Goal: Information Seeking & Learning: Learn about a topic

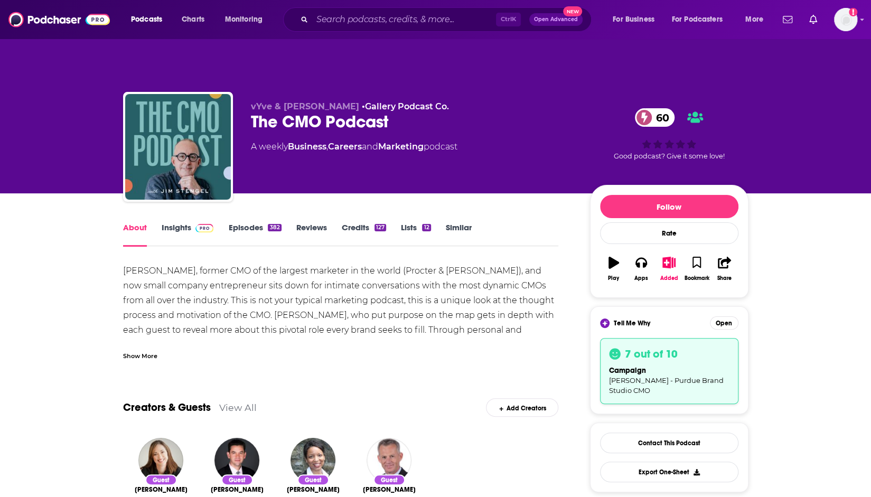
click at [181, 222] on link "Insights" at bounding box center [188, 234] width 52 height 24
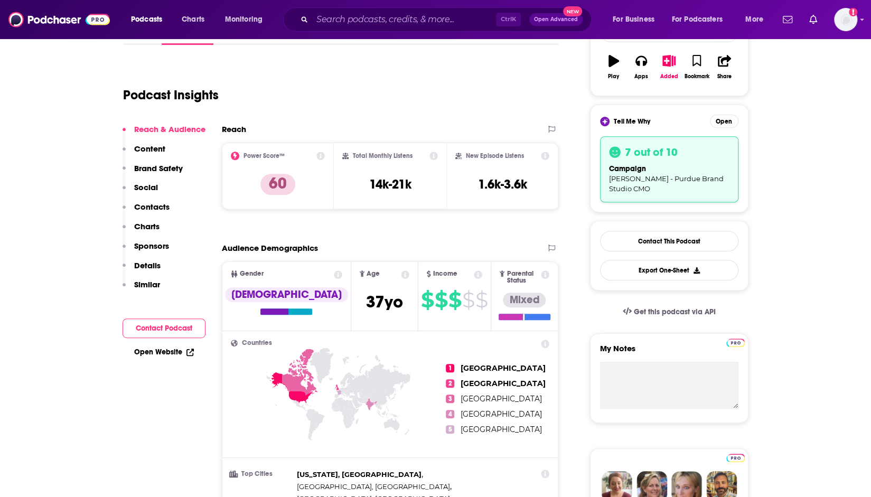
scroll to position [202, 0]
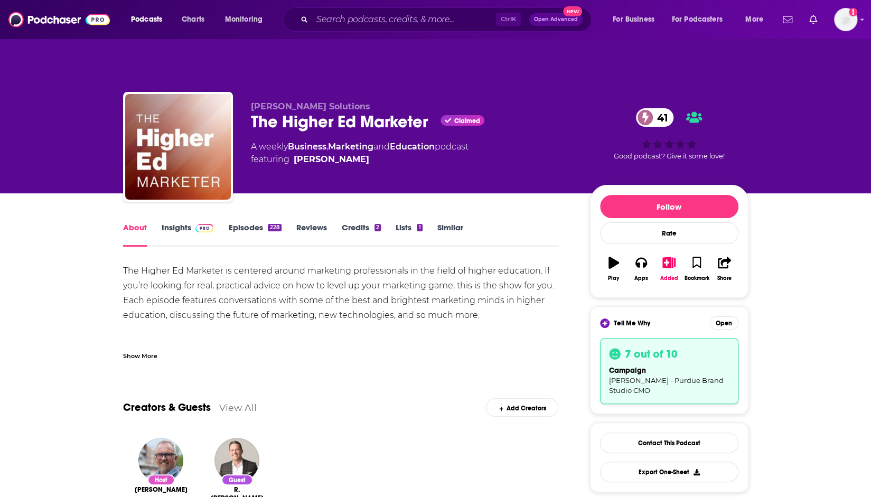
click at [195, 224] on img at bounding box center [204, 228] width 18 height 8
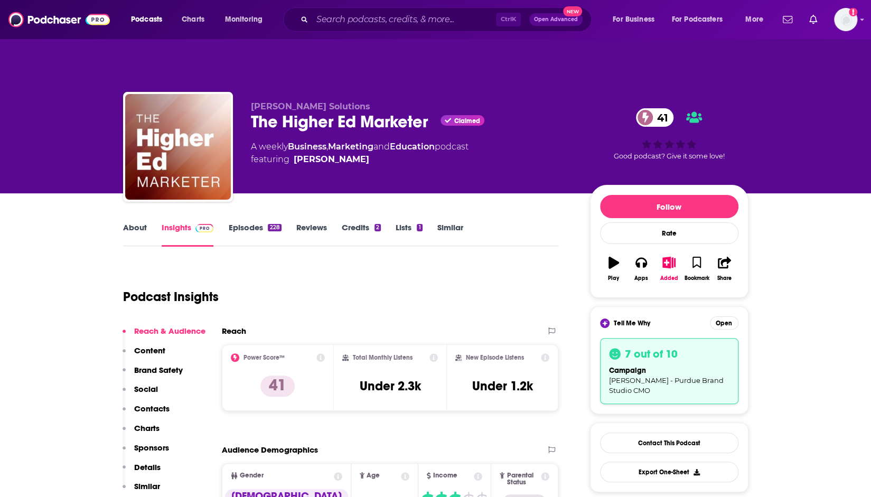
scroll to position [82, 0]
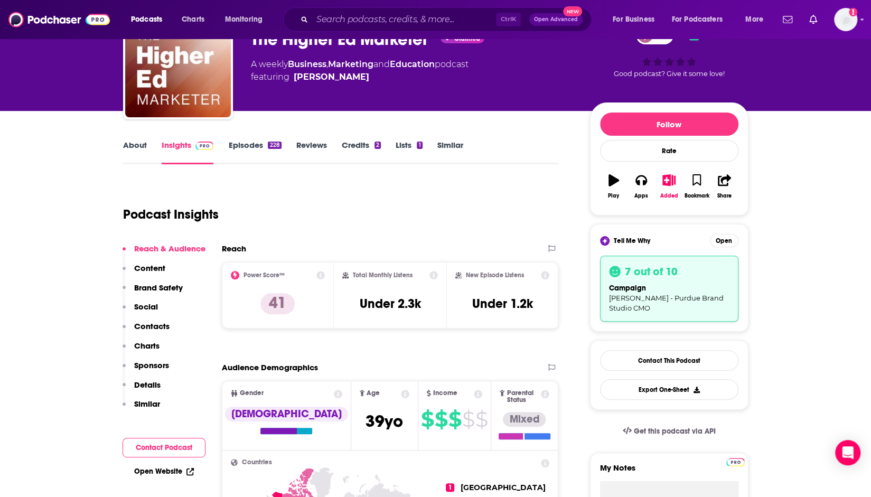
click at [830, 27] on div "Add a profile image" at bounding box center [818, 19] width 79 height 23
click at [844, 27] on img "Logged in as ncannella" at bounding box center [845, 19] width 23 height 23
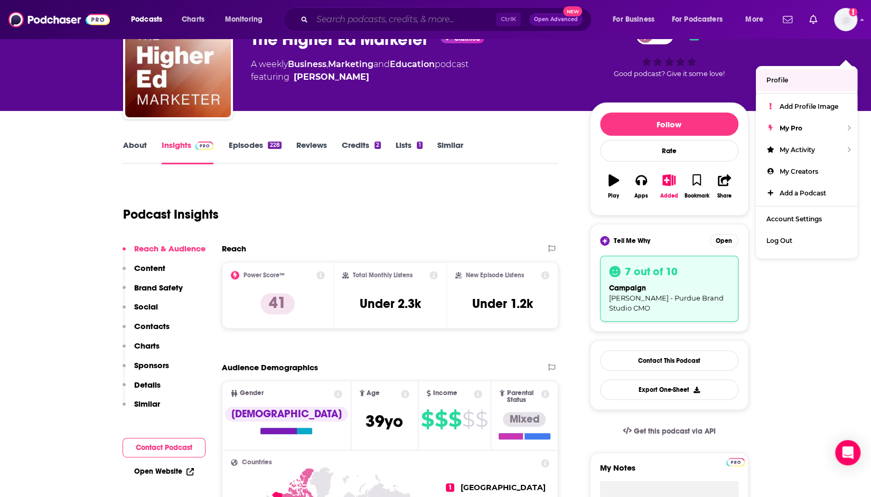
click at [404, 15] on input "Search podcasts, credits, & more..." at bounding box center [404, 19] width 184 height 17
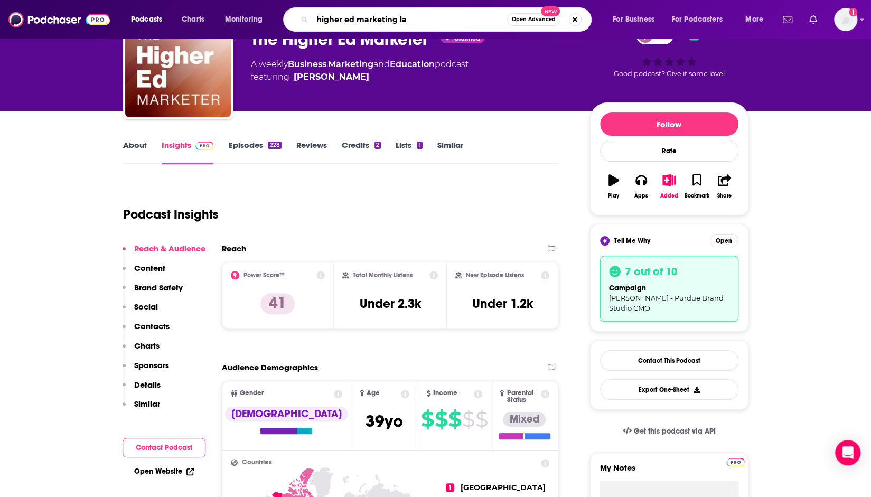
type input "higher ed marketing lab"
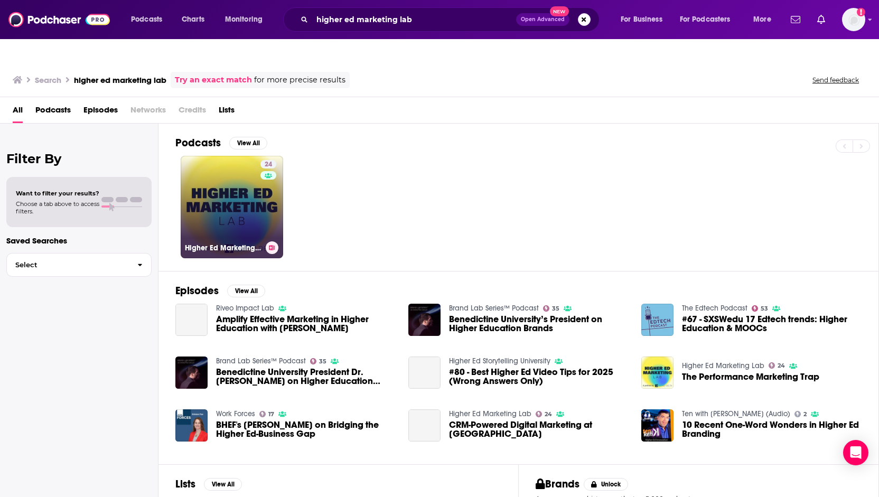
click at [246, 196] on link "24 Higher Ed Marketing Lab" at bounding box center [232, 207] width 102 height 102
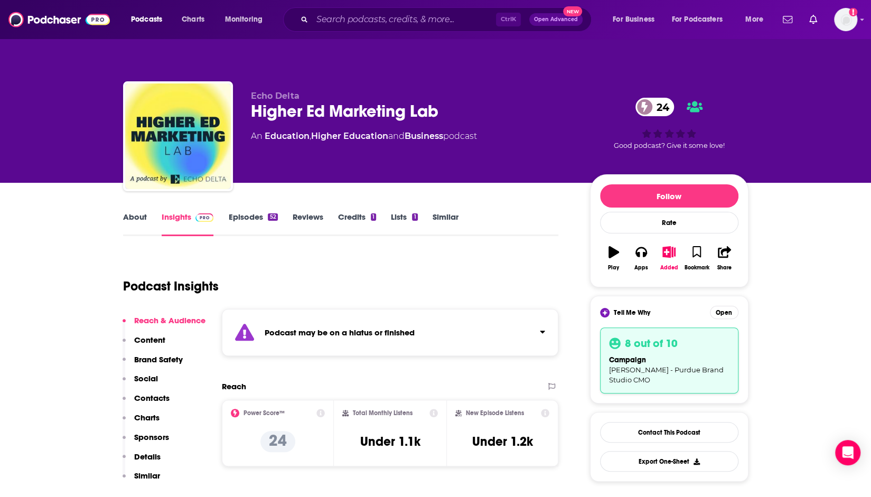
scroll to position [10, 0]
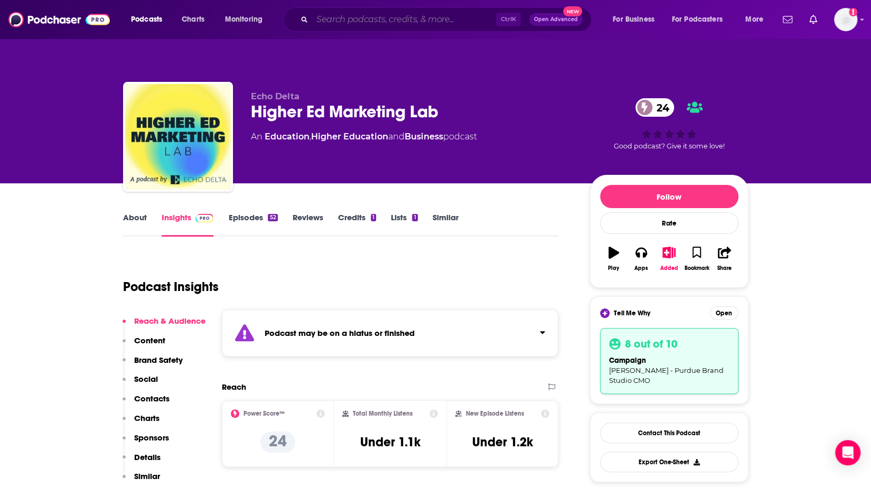
click at [370, 16] on input "Search podcasts, credits, & more..." at bounding box center [404, 19] width 184 height 17
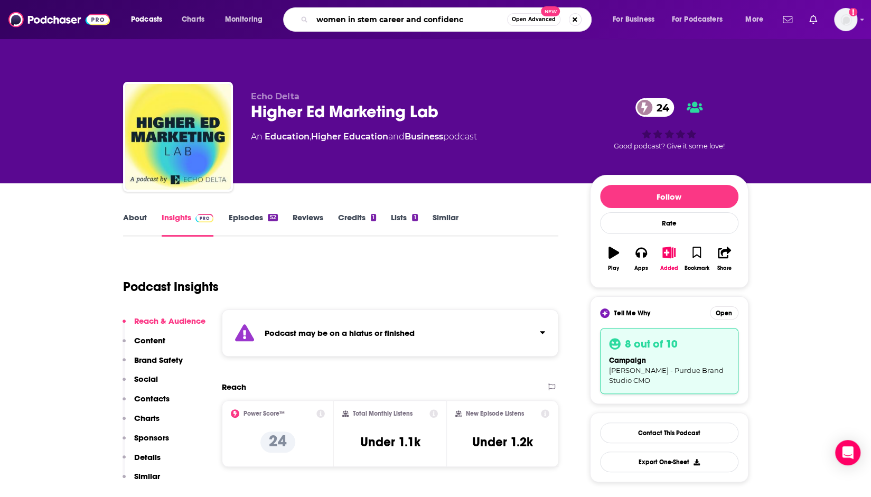
type input "women in stem career and confidence"
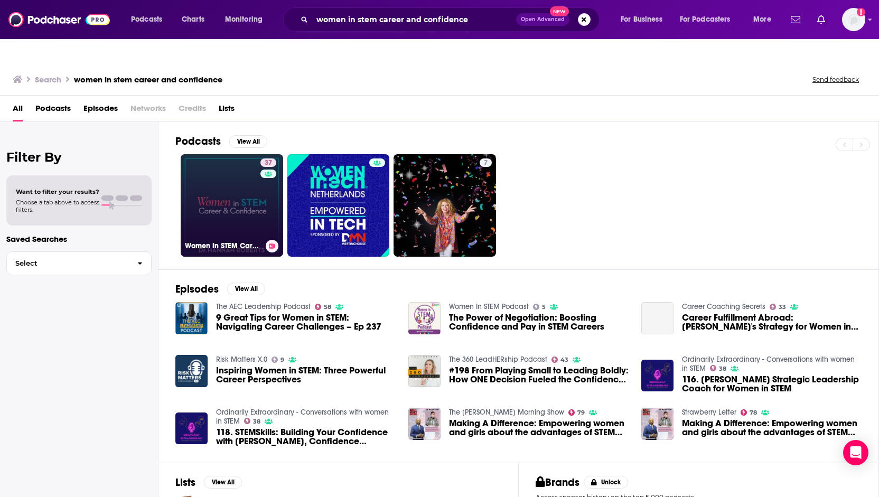
click at [231, 189] on link "37 Women In STEM Career & Confidence" at bounding box center [232, 205] width 102 height 102
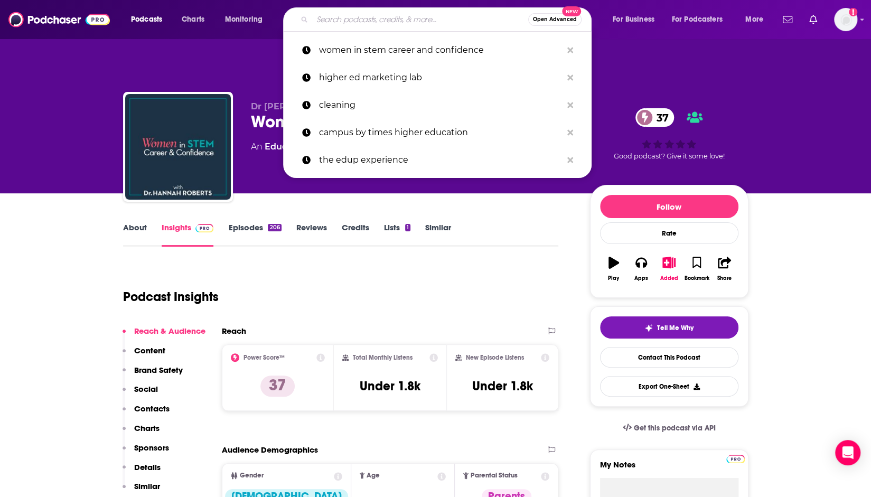
click at [341, 18] on input "Search podcasts, credits, & more..." at bounding box center [420, 19] width 216 height 17
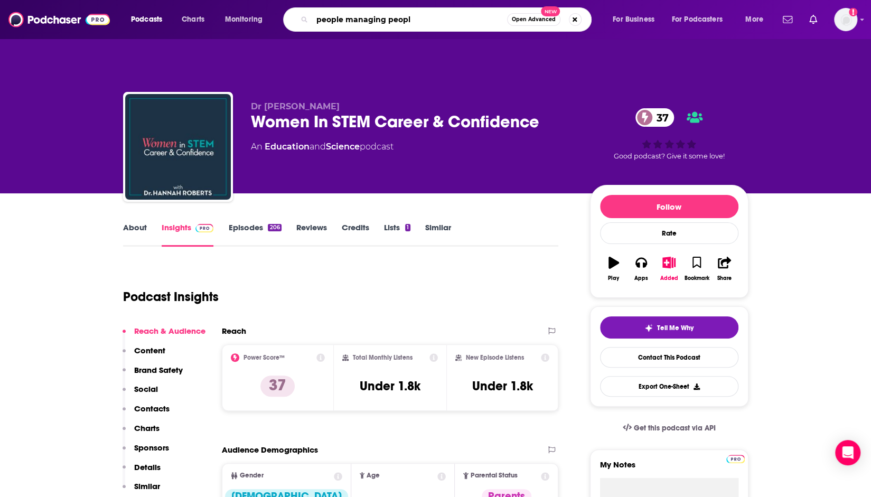
type input "people managing people"
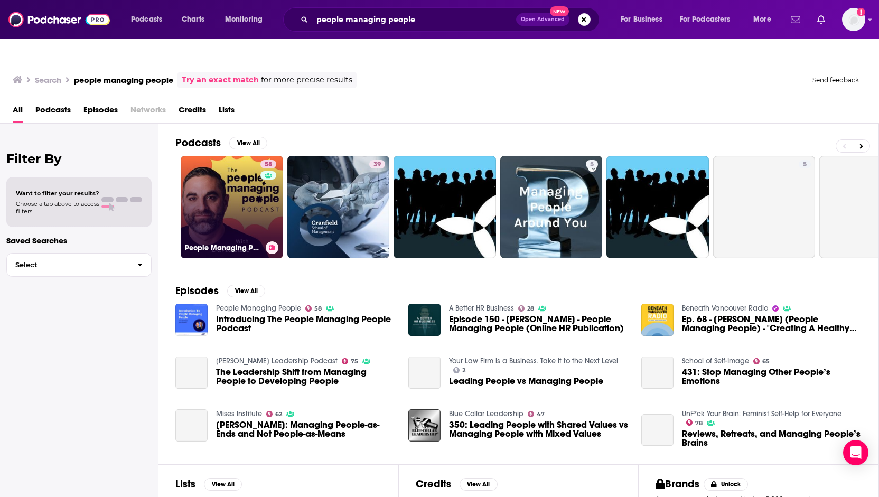
click at [235, 183] on link "58 People Managing People" at bounding box center [232, 207] width 102 height 102
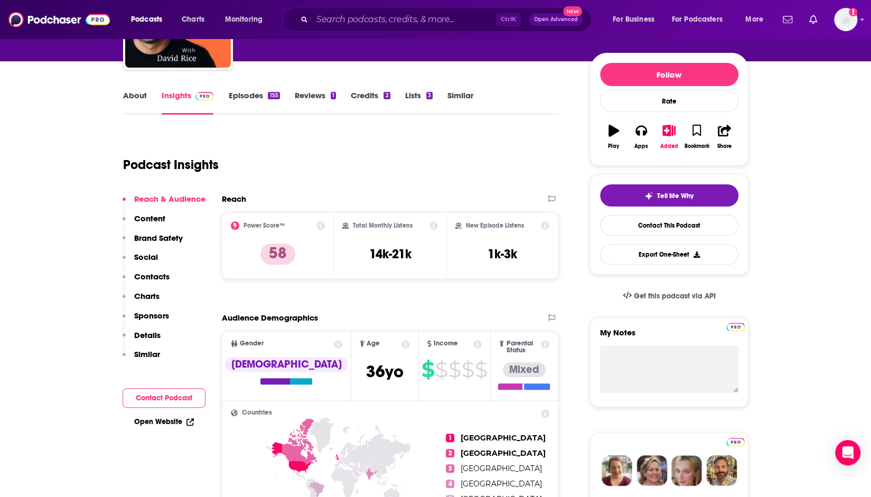
scroll to position [160, 0]
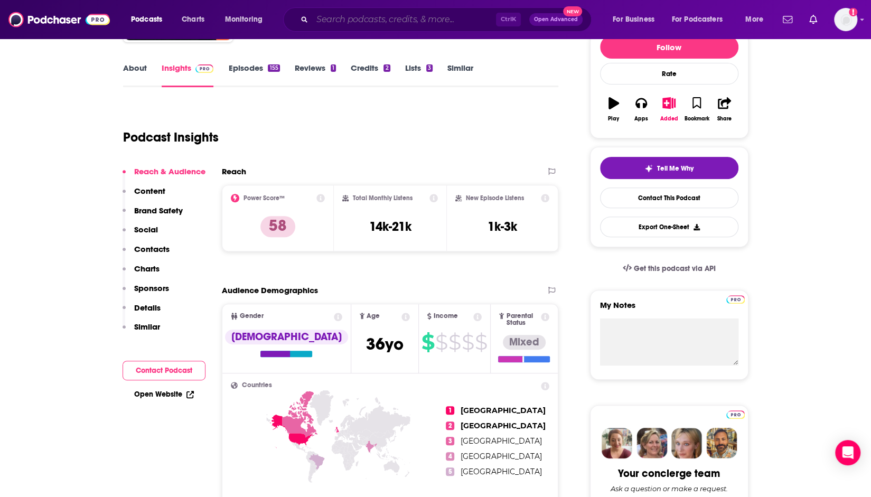
click at [362, 13] on input "Search podcasts, credits, & more..." at bounding box center [404, 19] width 184 height 17
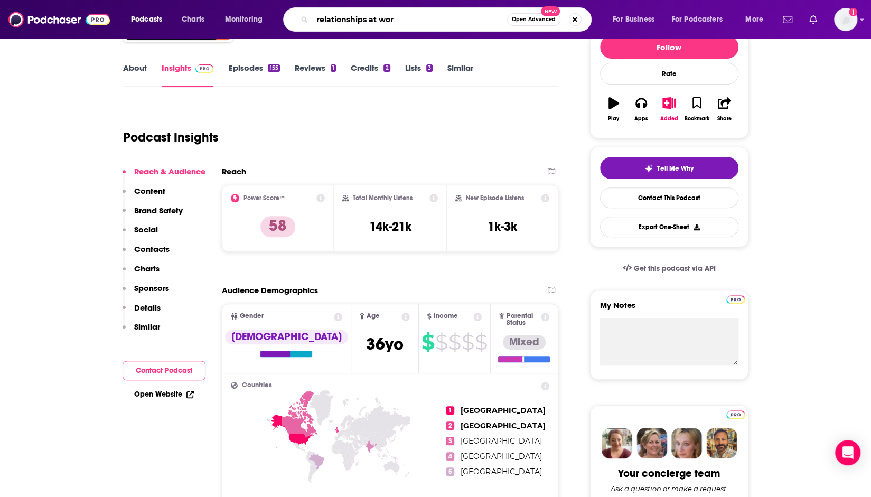
type input "relationships at work"
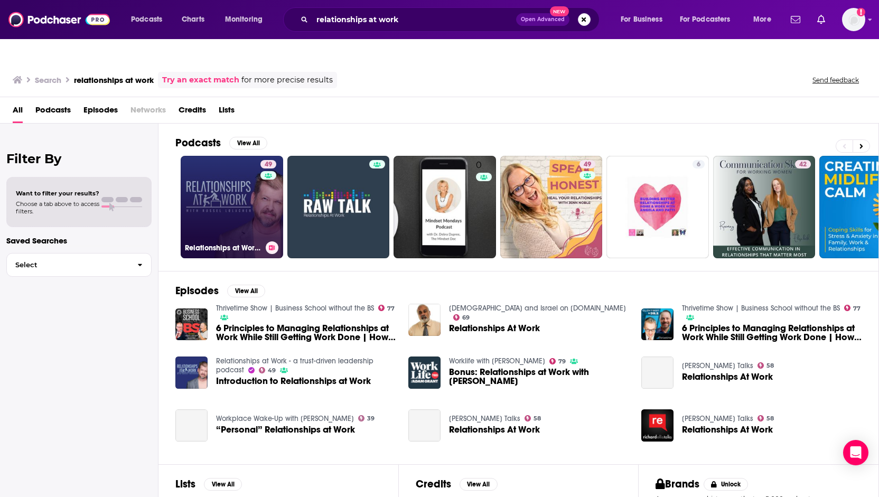
click at [246, 183] on link "49 Relationships at Work - a trust-driven leadership podcast" at bounding box center [232, 207] width 102 height 102
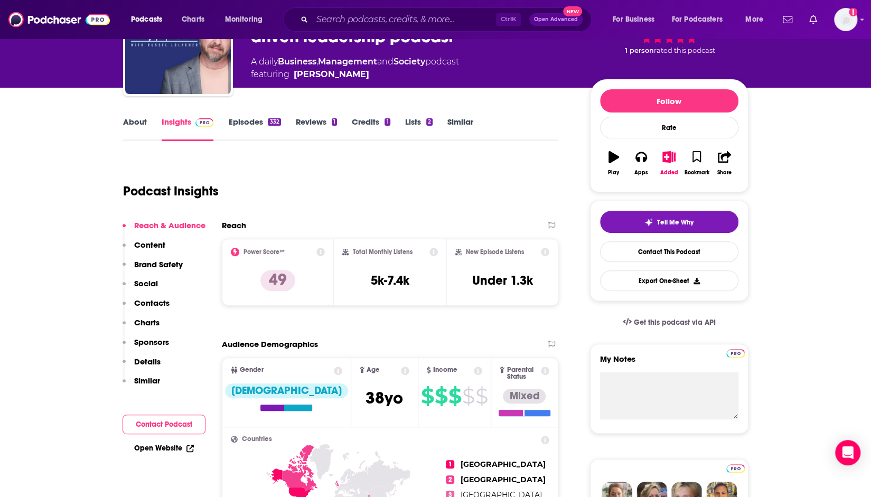
scroll to position [121, 0]
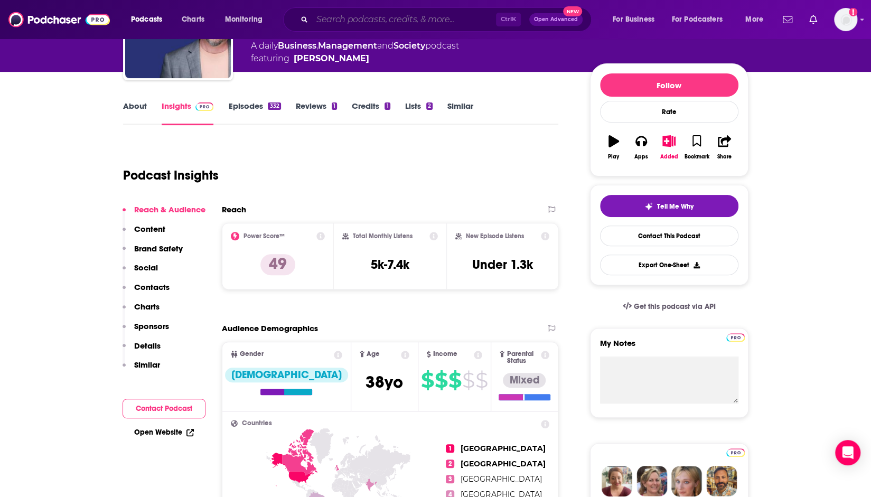
click at [375, 23] on input "Search podcasts, credits, & more..." at bounding box center [404, 19] width 184 height 17
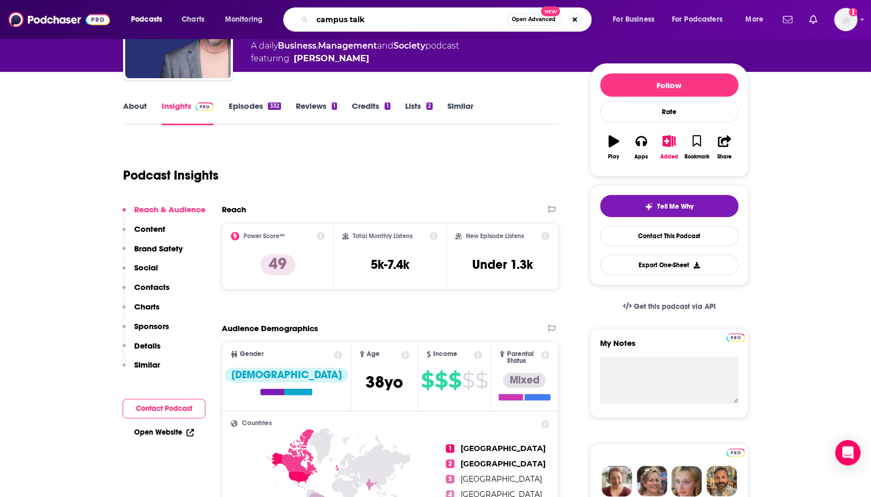
type input "campus talks"
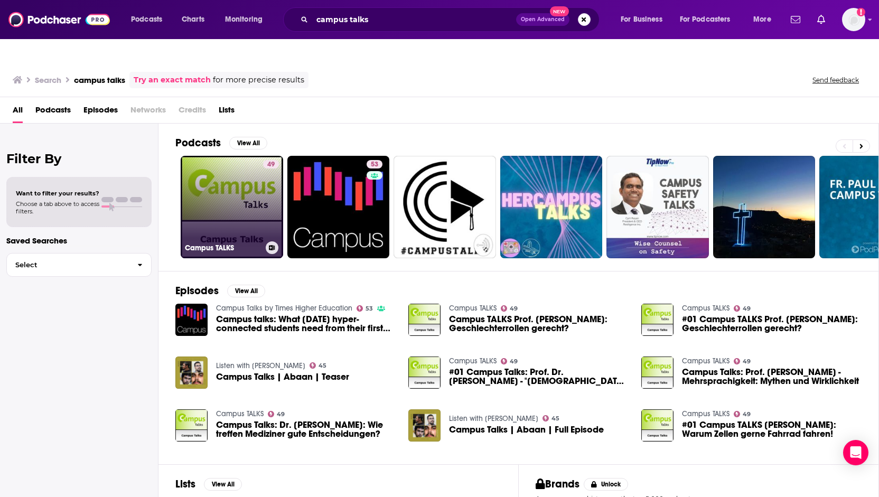
click at [235, 182] on link "49 Campus TALKS" at bounding box center [232, 207] width 102 height 102
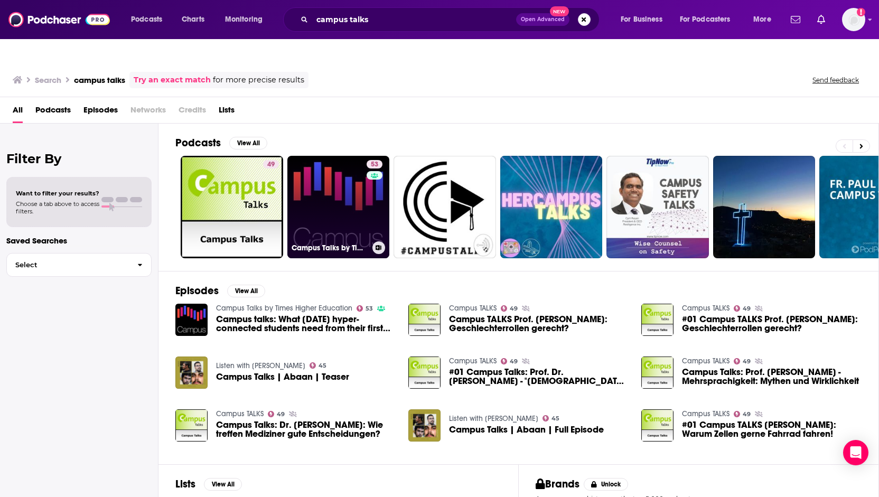
click at [339, 171] on link "53 Campus Talks by Times Higher Education" at bounding box center [338, 207] width 102 height 102
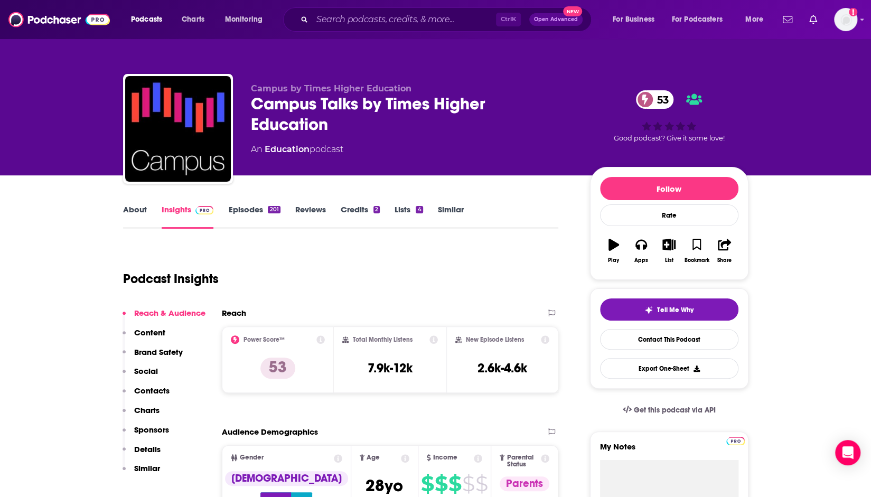
scroll to position [17, 0]
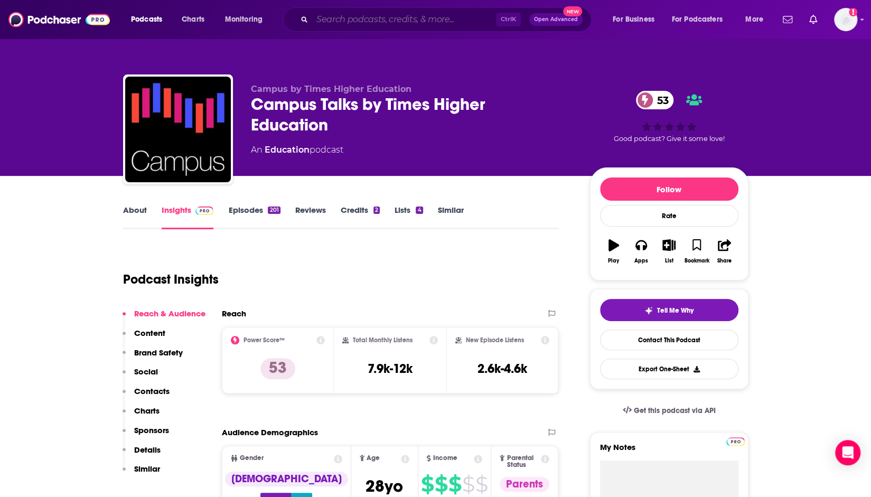
click at [397, 24] on input "Search podcasts, credits, & more..." at bounding box center [404, 19] width 184 height 17
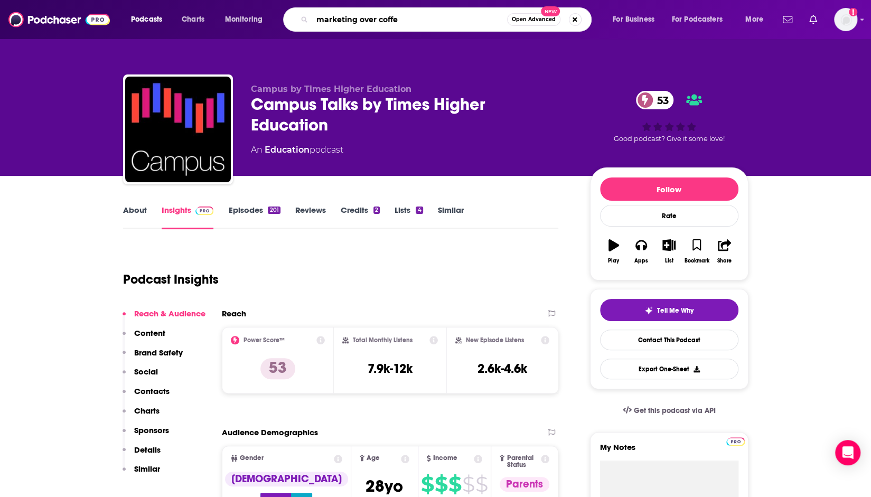
type input "marketing over coffee"
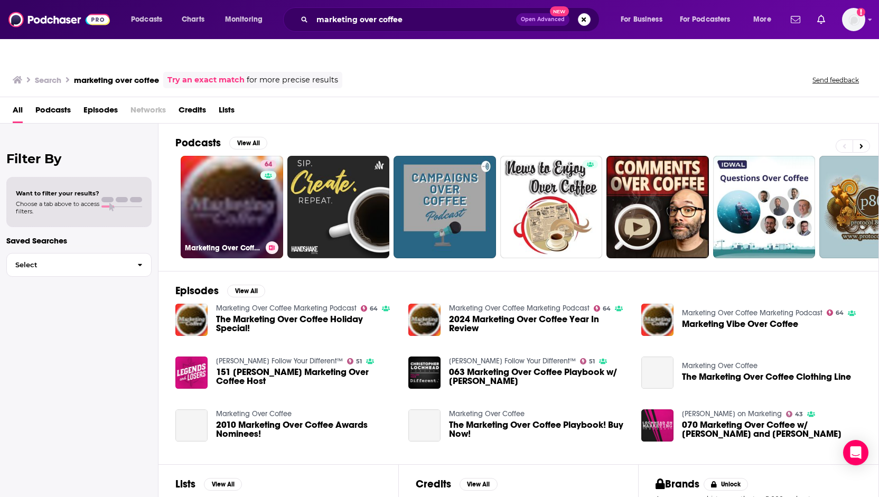
click at [238, 183] on link "64 Marketing Over Coffee Marketing Podcast" at bounding box center [232, 207] width 102 height 102
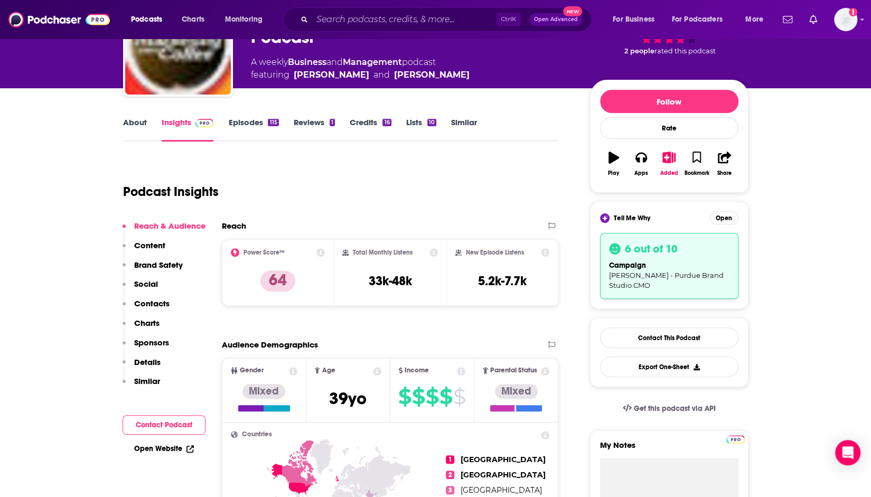
scroll to position [105, 0]
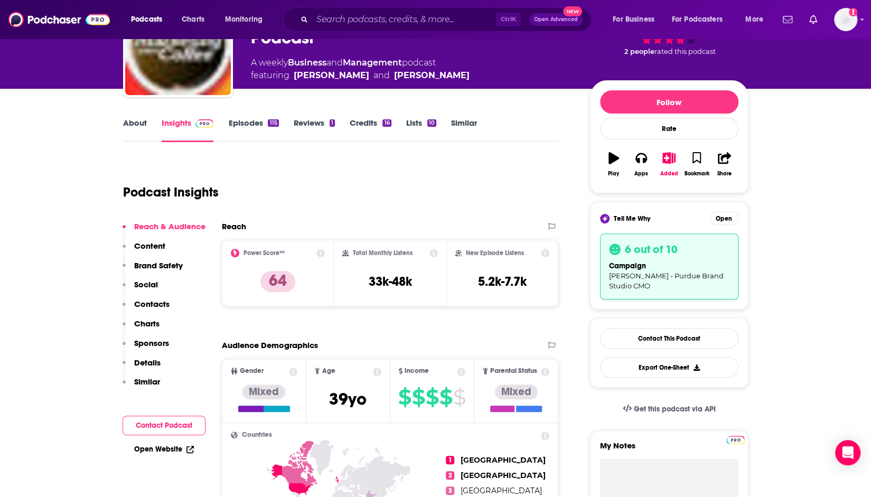
click at [266, 118] on link "Episodes 115" at bounding box center [253, 130] width 50 height 24
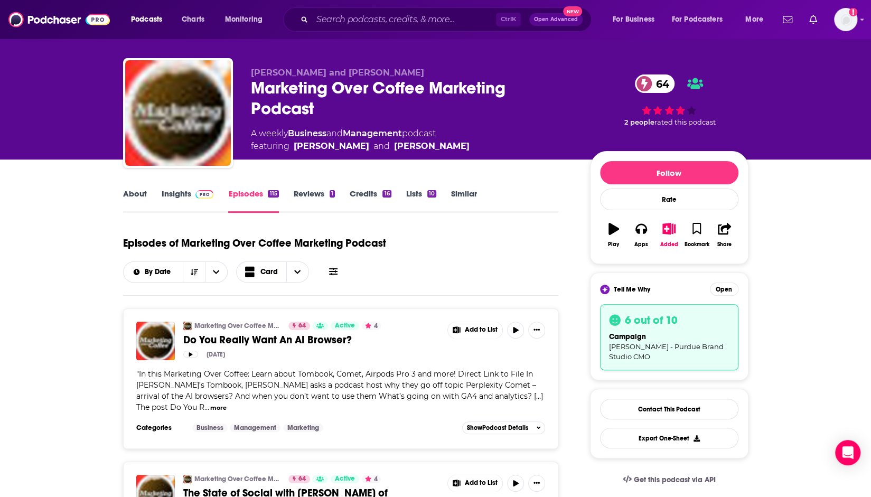
scroll to position [32, 0]
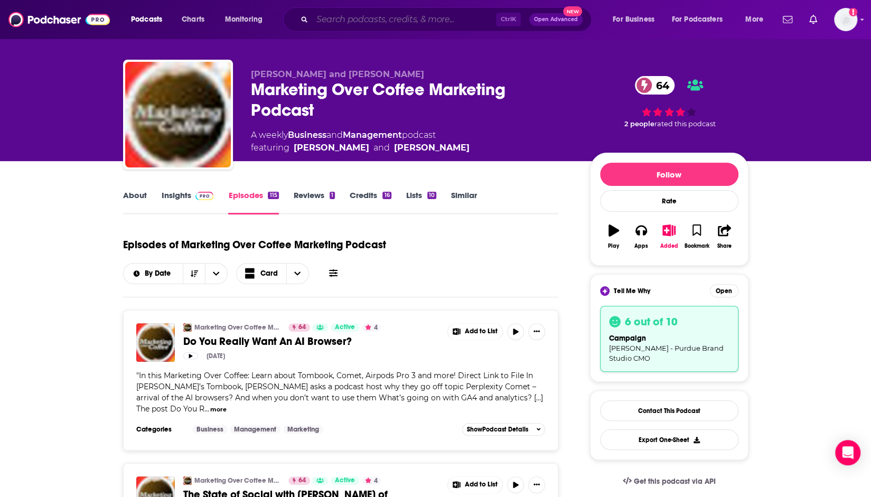
click at [363, 23] on input "Search podcasts, credits, & more..." at bounding box center [404, 19] width 184 height 17
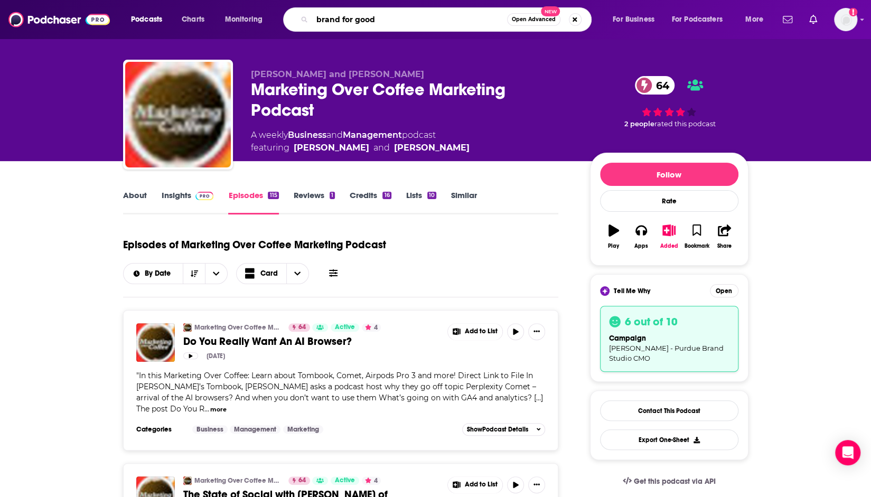
type input "brand for good"
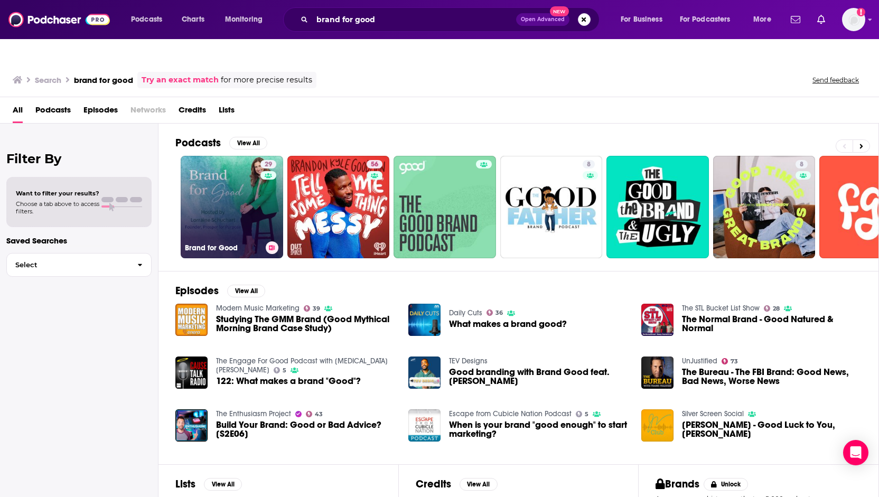
click at [227, 182] on link "29 Brand for Good" at bounding box center [232, 207] width 102 height 102
